Goal: Information Seeking & Learning: Learn about a topic

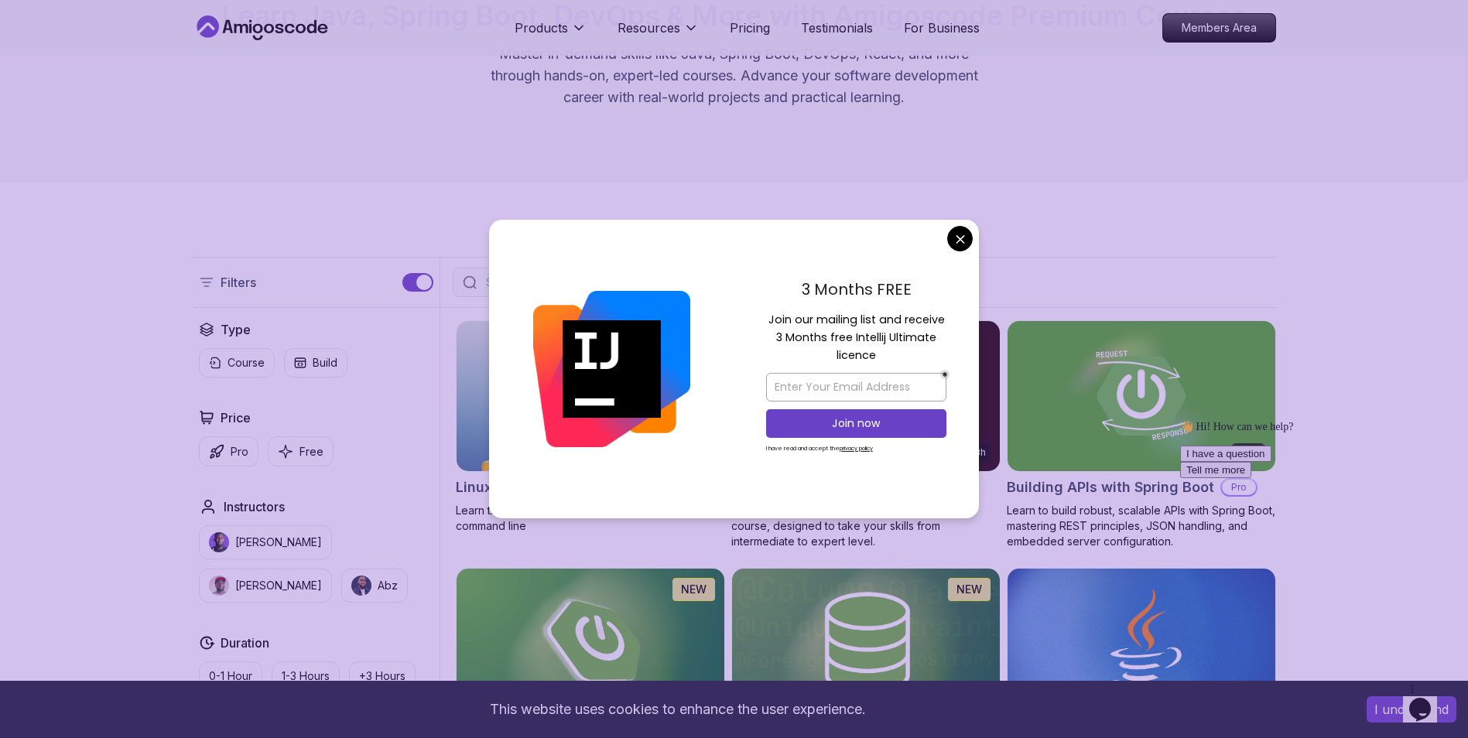
scroll to position [163, 0]
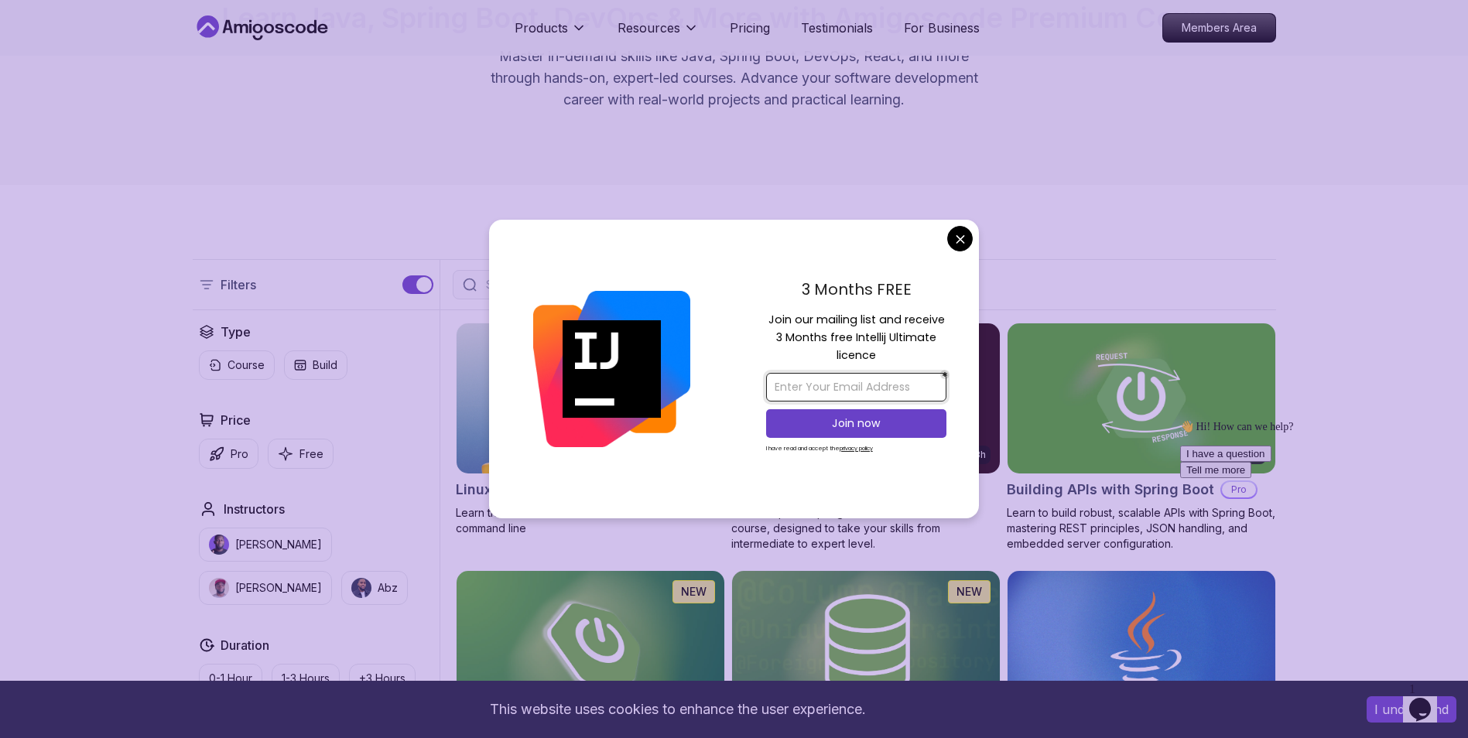
click at [866, 385] on input "email" at bounding box center [856, 387] width 180 height 29
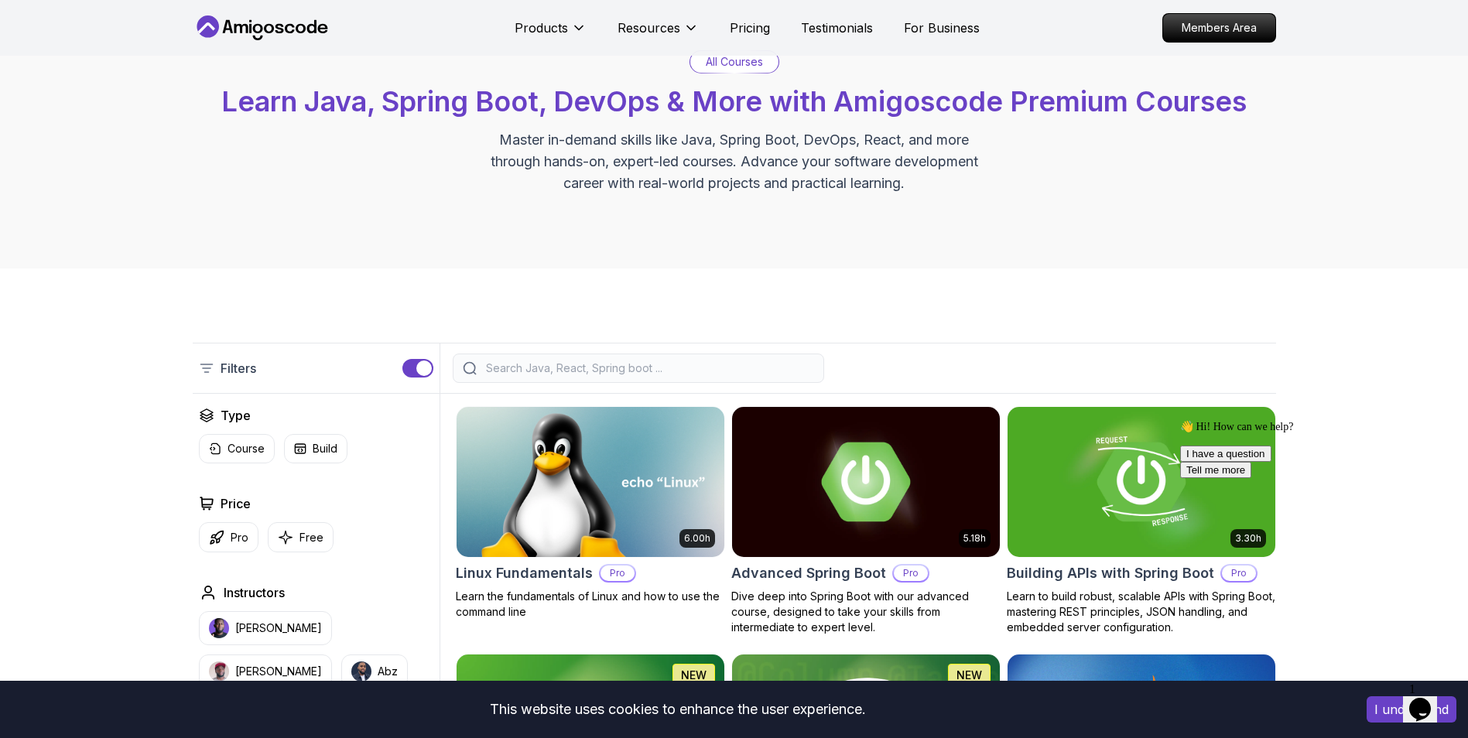
scroll to position [67, 0]
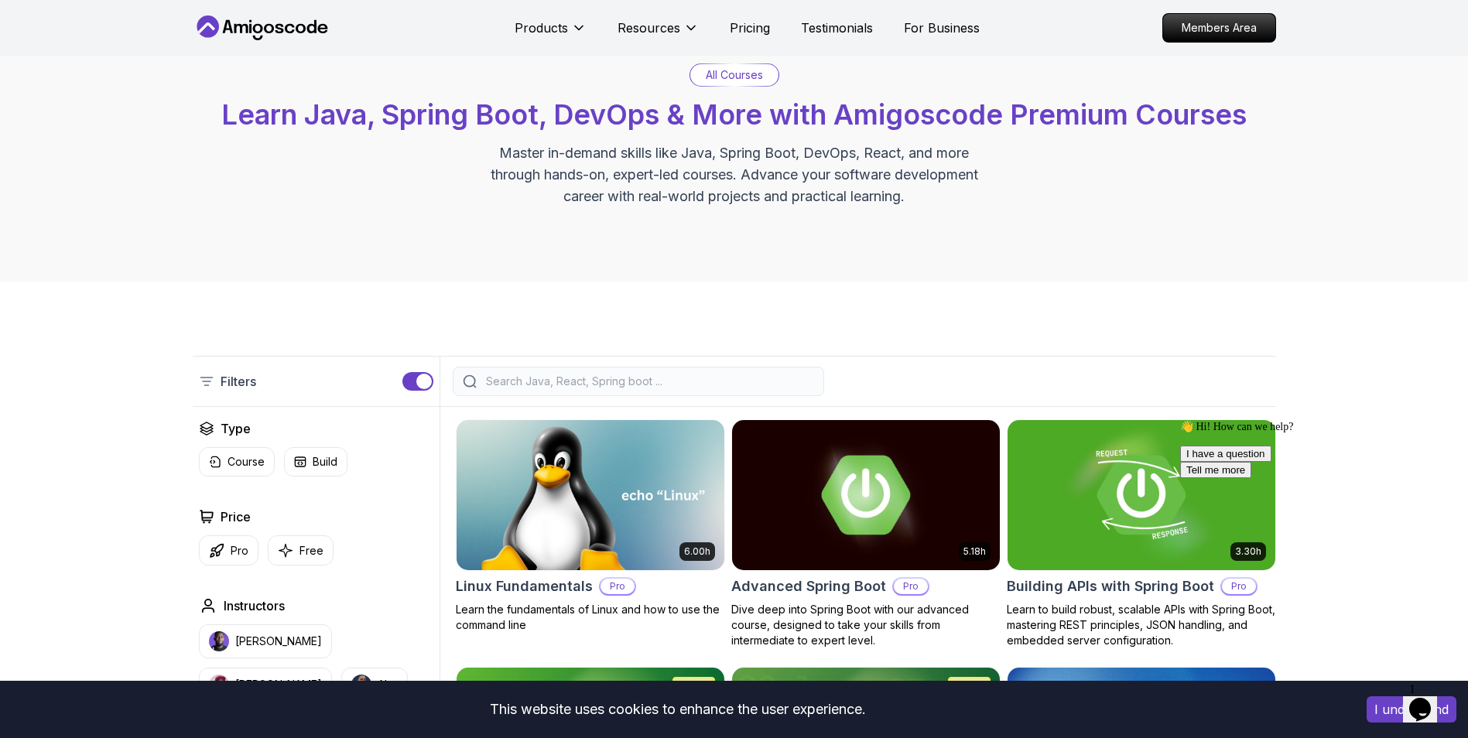
click at [657, 374] on input "search" at bounding box center [648, 381] width 331 height 15
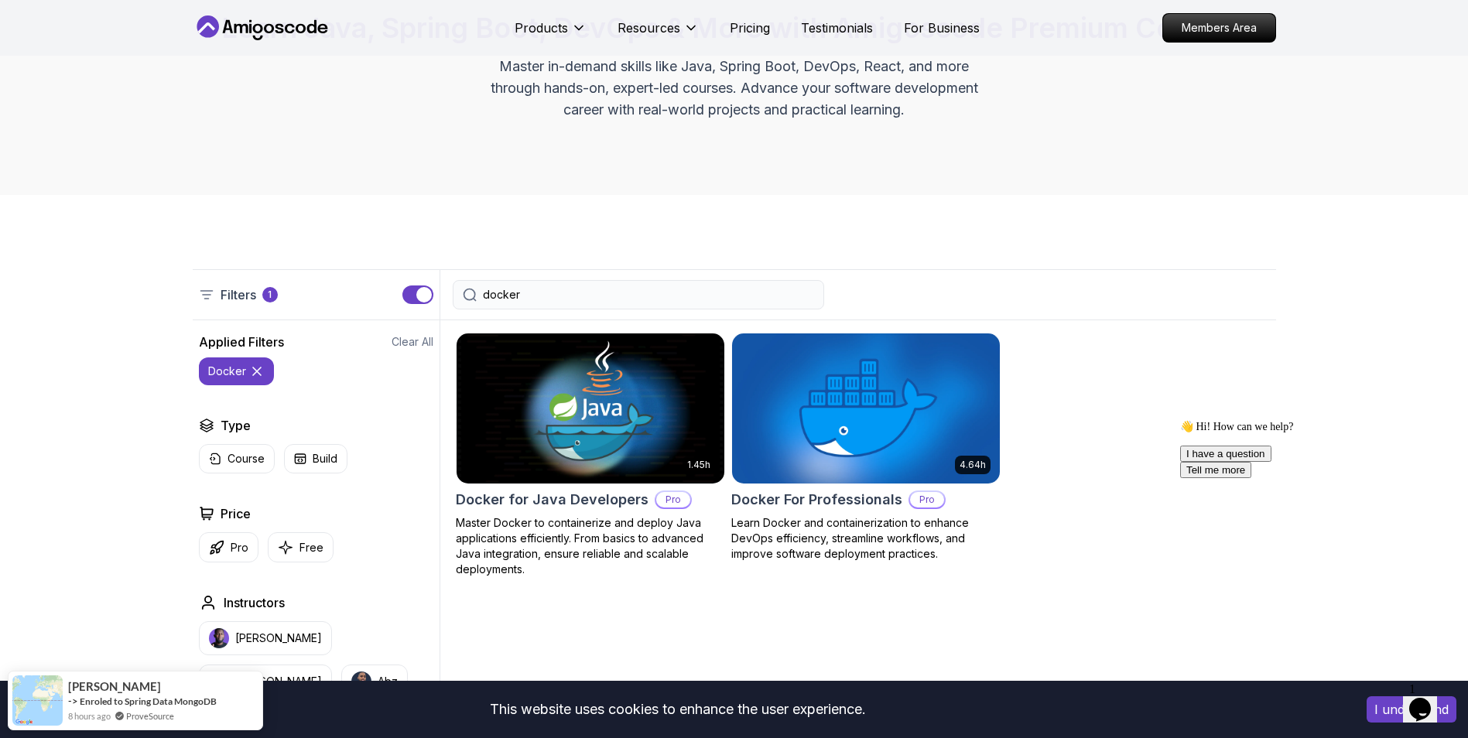
scroll to position [154, 0]
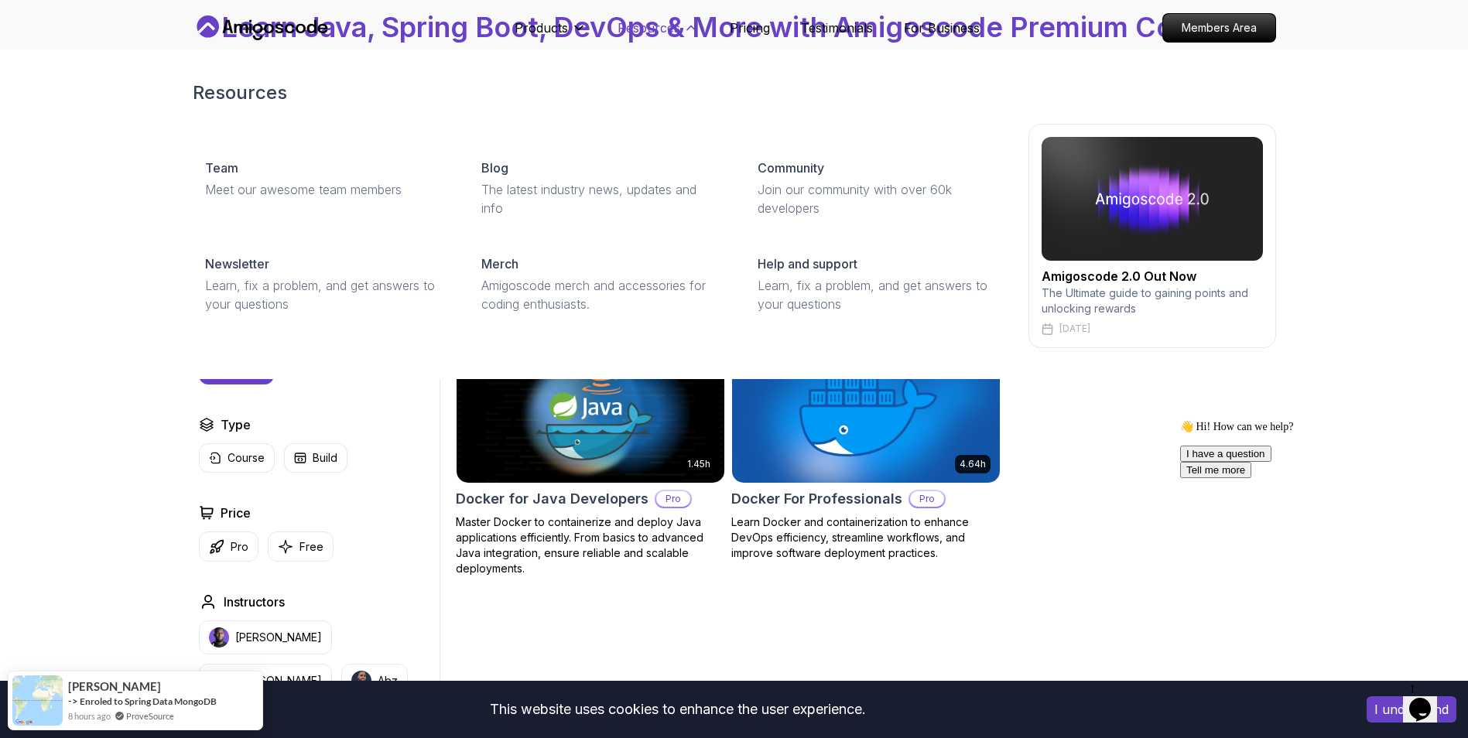
type input "docker"
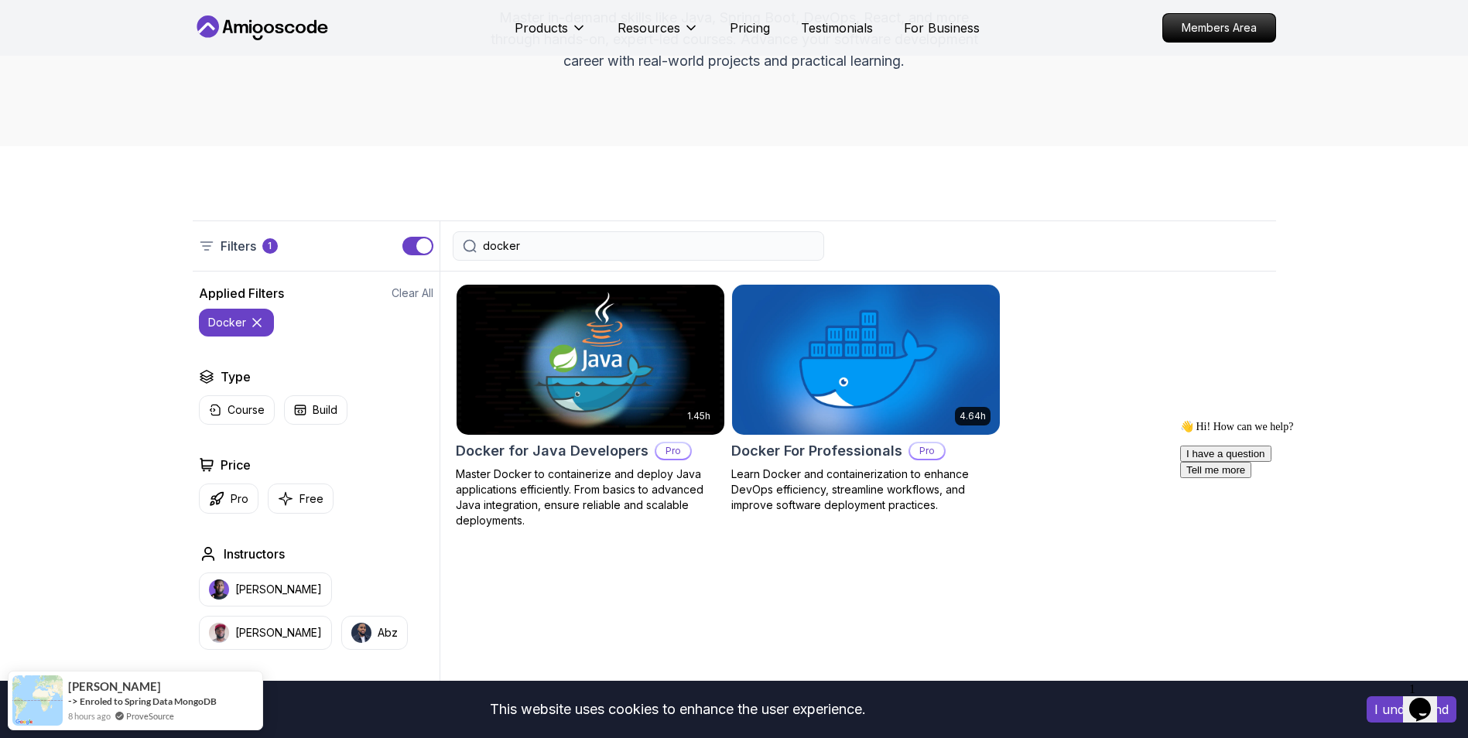
scroll to position [204, 0]
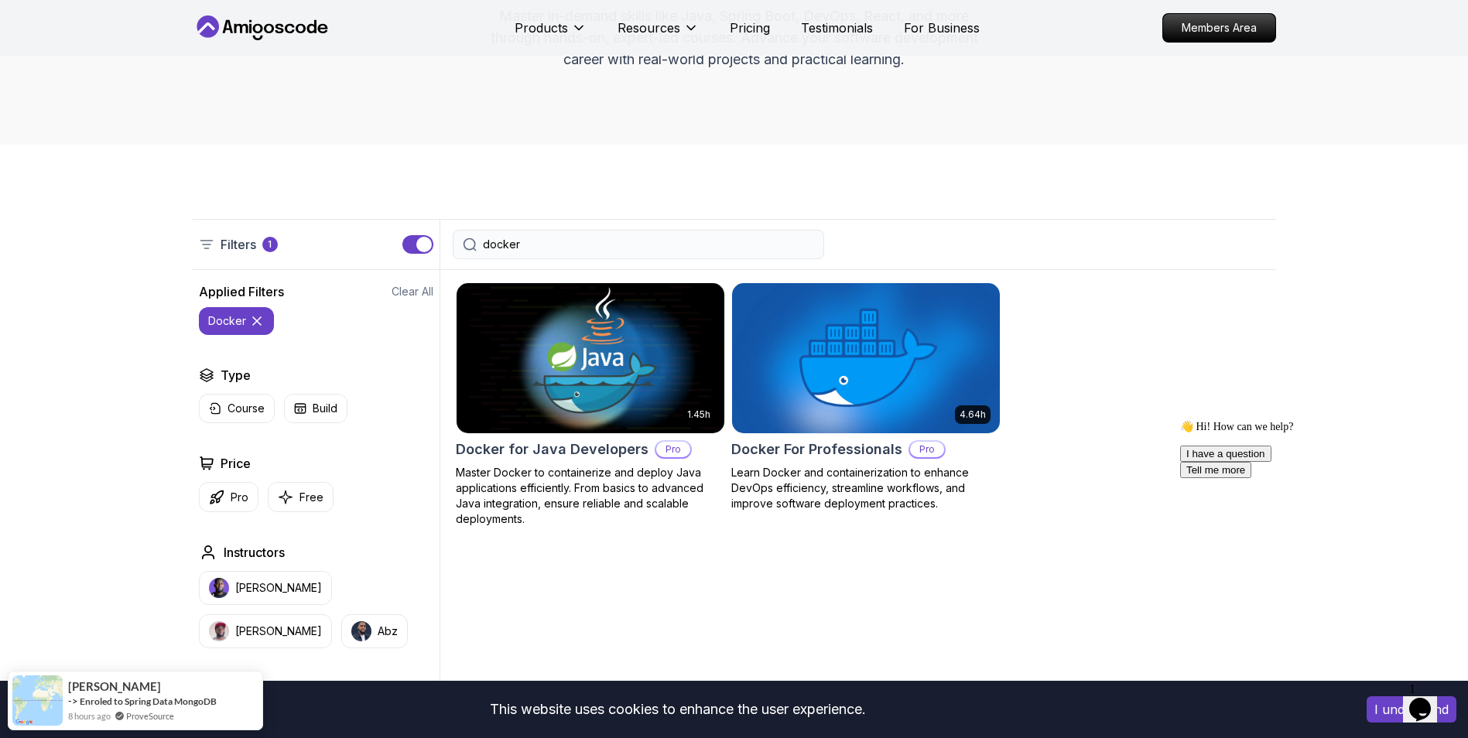
click at [649, 356] on img at bounding box center [590, 357] width 281 height 157
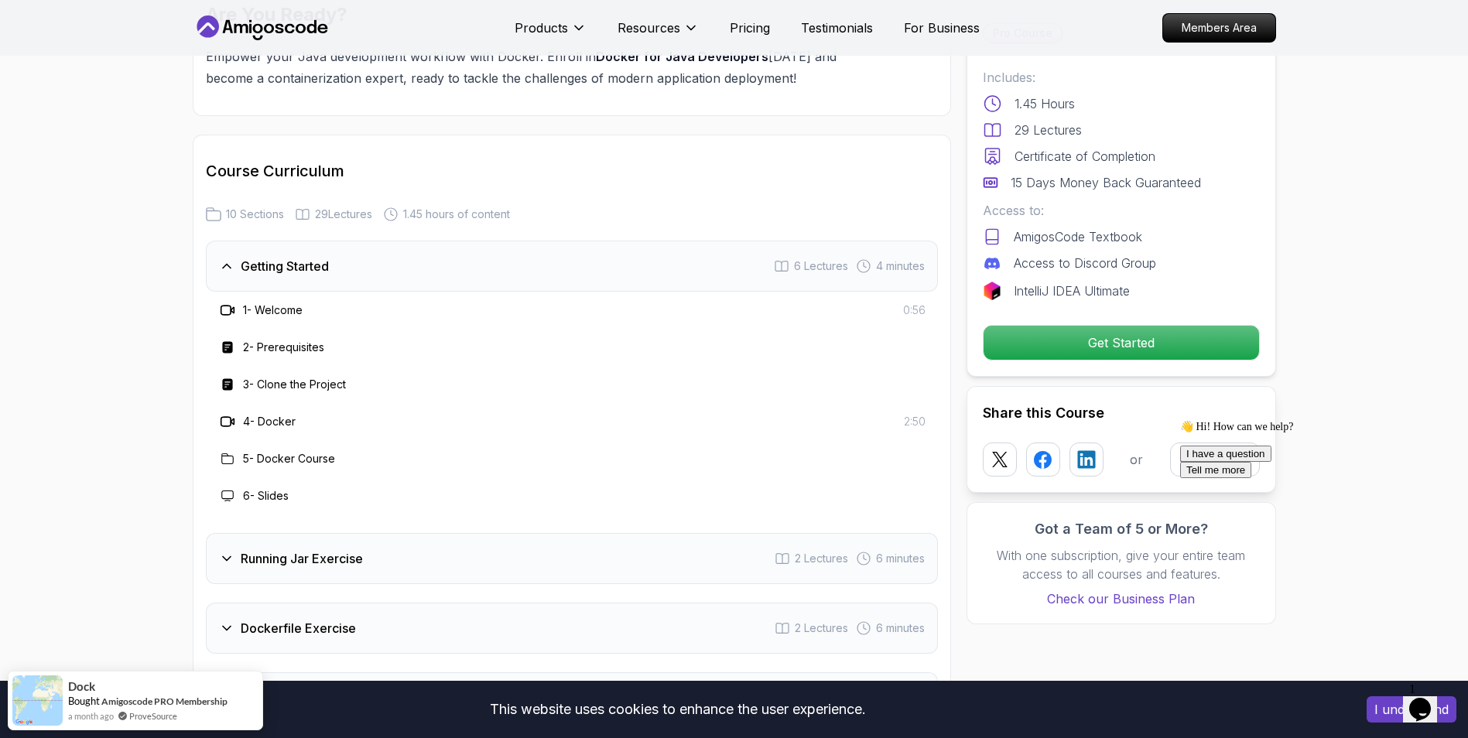
scroll to position [1813, 0]
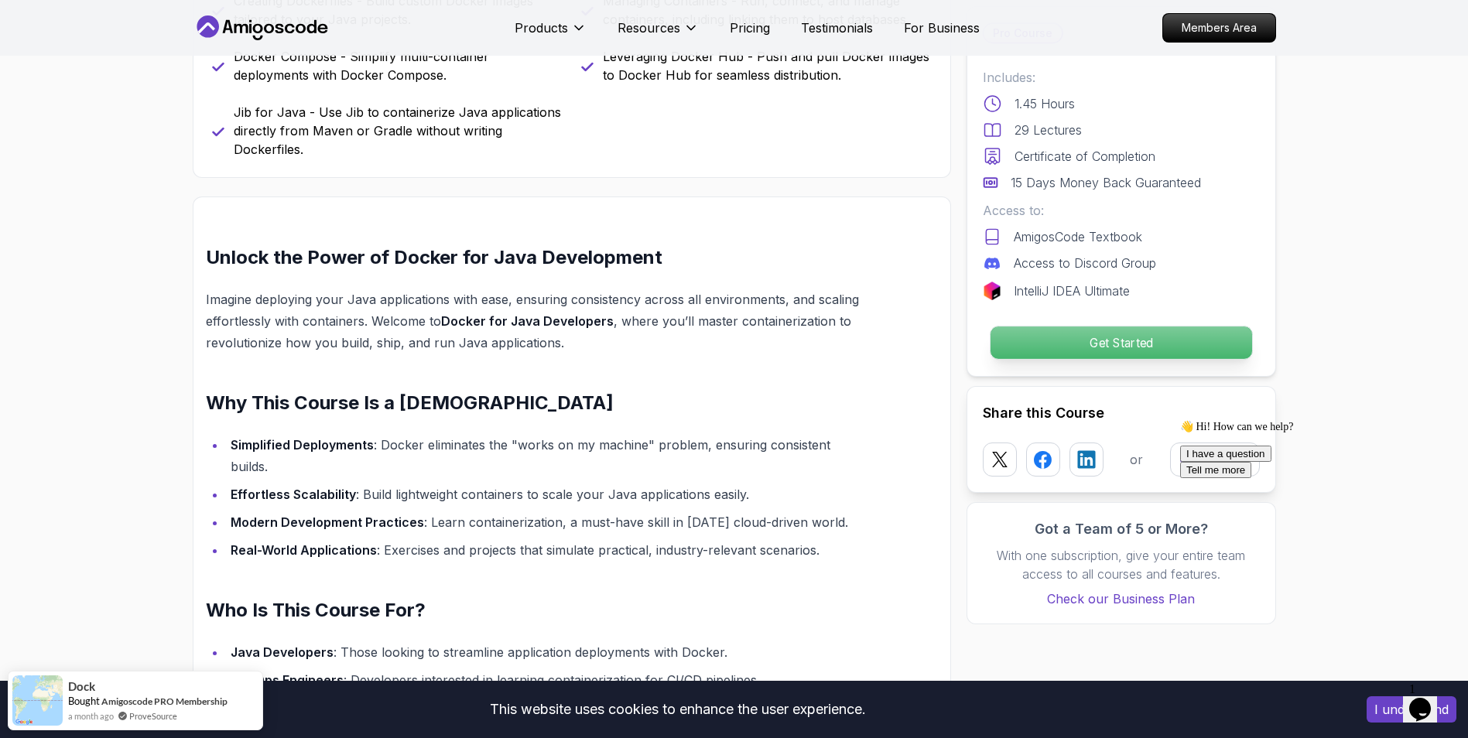
click at [1204, 338] on p "Get Started" at bounding box center [1121, 343] width 262 height 33
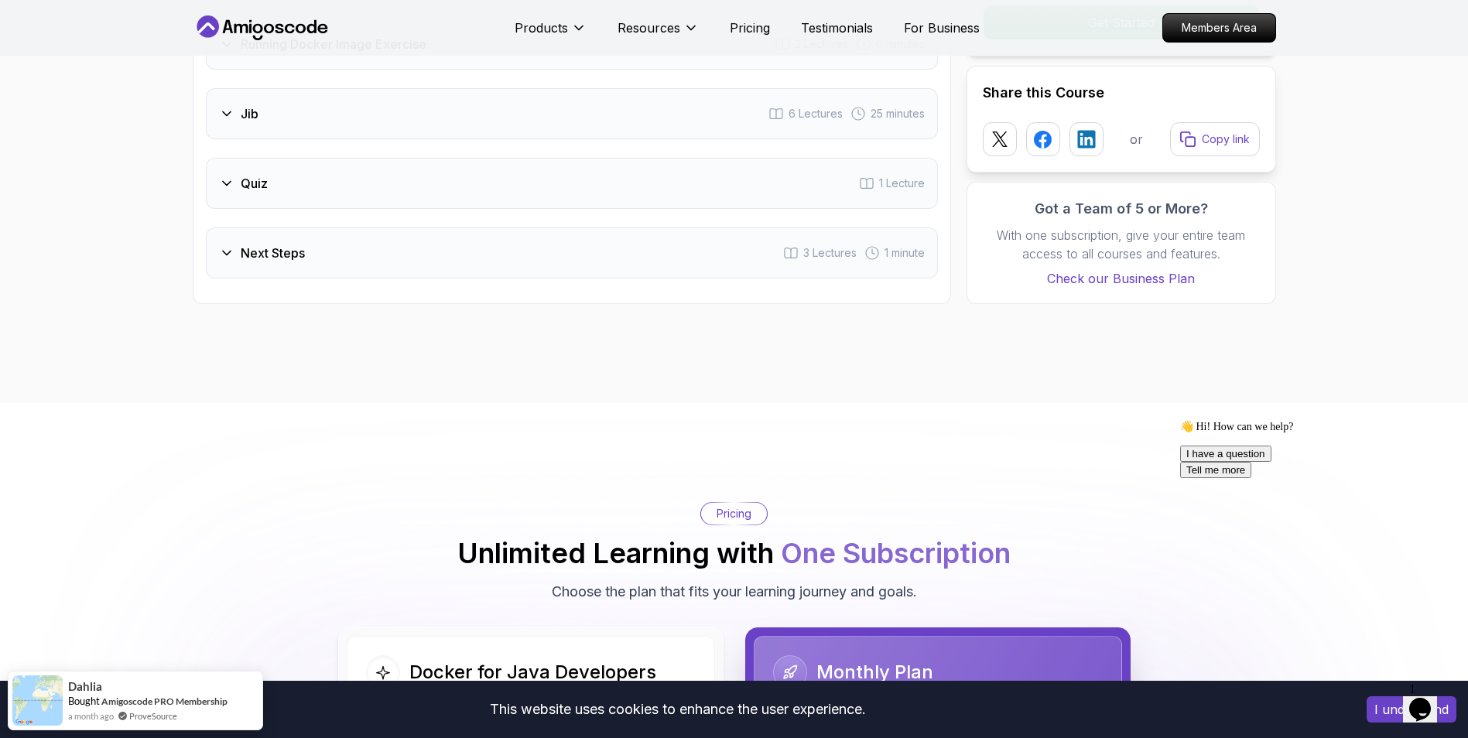
scroll to position [2566, 0]
